Goal: Book appointment/travel/reservation

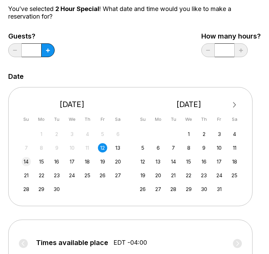
click at [23, 160] on div "14" at bounding box center [26, 161] width 9 height 9
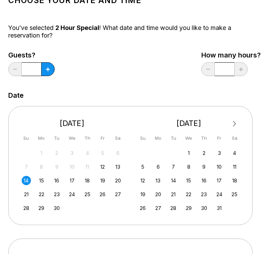
scroll to position [34, 0]
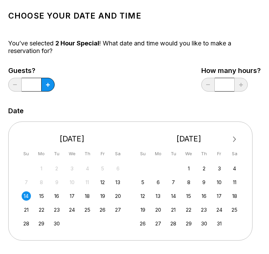
click at [54, 77] on div "Guests? *" at bounding box center [31, 81] width 46 height 28
click at [51, 82] on button at bounding box center [47, 85] width 13 height 14
type input "*"
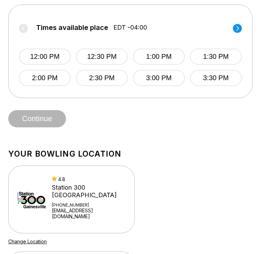
scroll to position [241, 0]
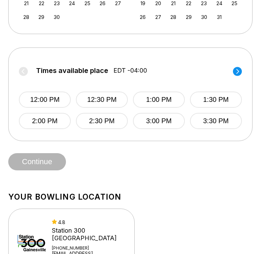
click at [232, 73] on label "Times available place EDT -04:00" at bounding box center [130, 72] width 223 height 11
click at [238, 72] on icon at bounding box center [237, 71] width 3 height 5
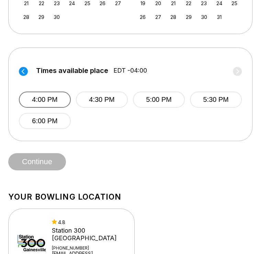
click at [57, 101] on button "4:00 PM" at bounding box center [45, 99] width 52 height 16
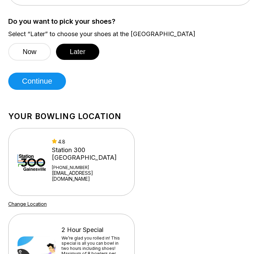
scroll to position [412, 0]
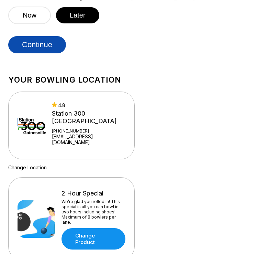
click at [44, 41] on button "Continue" at bounding box center [37, 44] width 58 height 17
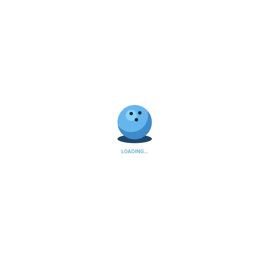
select select "**"
